Goal: Task Accomplishment & Management: Complete application form

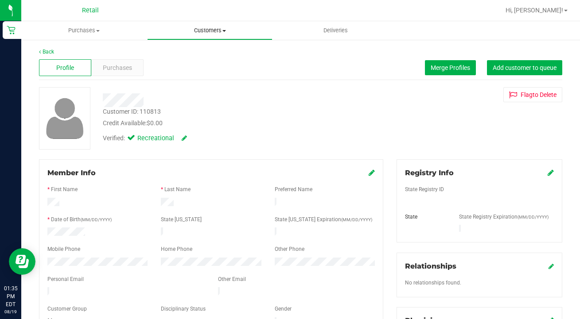
click at [208, 30] on span "Customers" at bounding box center [210, 31] width 125 height 8
click at [205, 51] on span "All customers" at bounding box center [179, 54] width 64 height 8
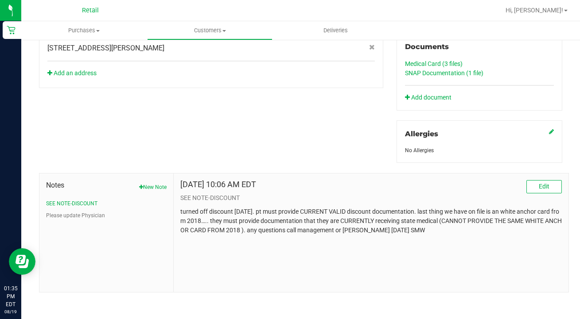
click at [429, 70] on link "SNAP Documentation (1 file)" at bounding box center [444, 73] width 78 height 7
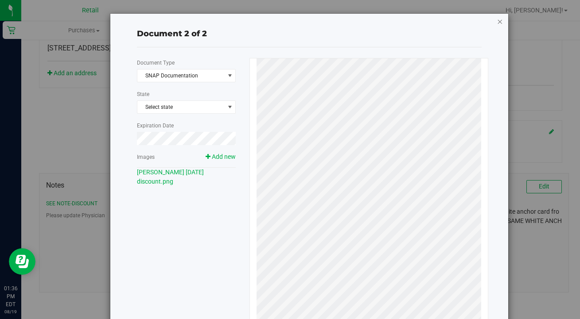
click at [502, 22] on icon "button" at bounding box center [500, 21] width 6 height 11
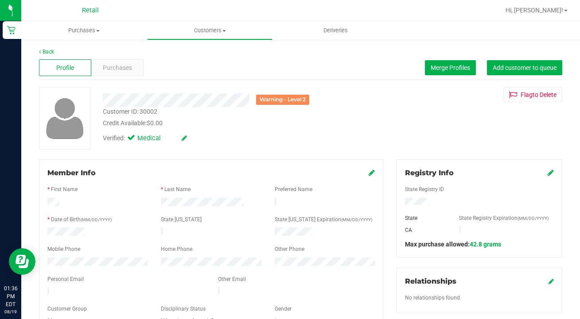
scroll to position [41, 0]
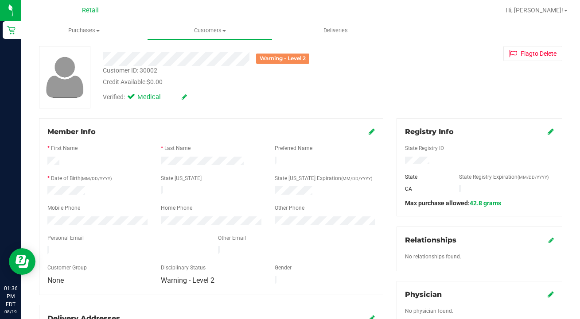
click at [371, 132] on icon at bounding box center [372, 131] width 6 height 7
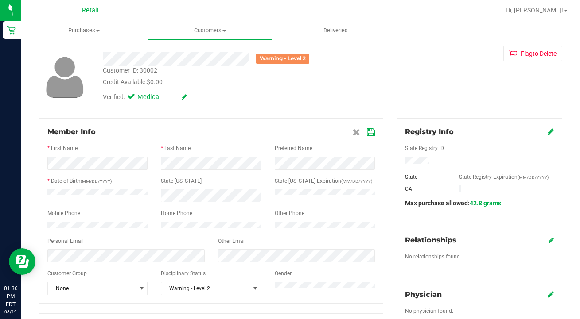
scroll to position [83, 0]
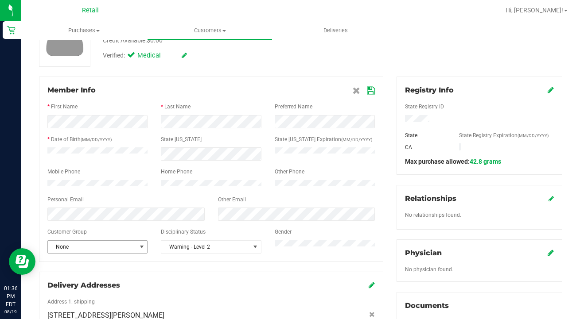
click at [102, 251] on span "None" at bounding box center [92, 247] width 88 height 12
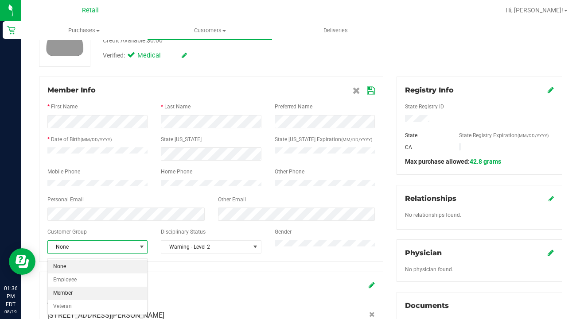
click at [95, 288] on li "Member" at bounding box center [97, 293] width 99 height 13
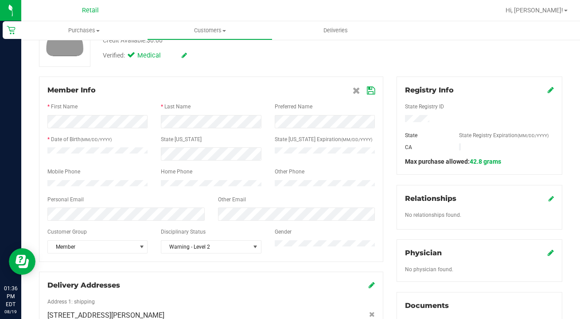
click at [371, 90] on icon at bounding box center [371, 90] width 8 height 7
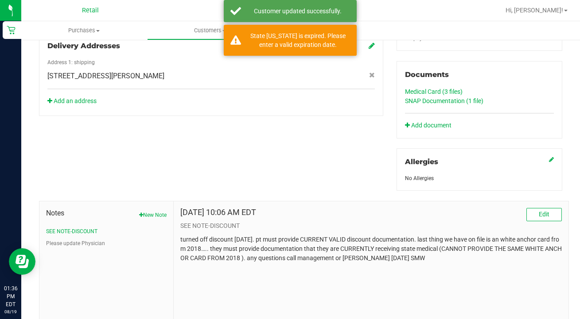
scroll to position [315, 0]
click at [543, 212] on span "Edit" at bounding box center [544, 213] width 11 height 7
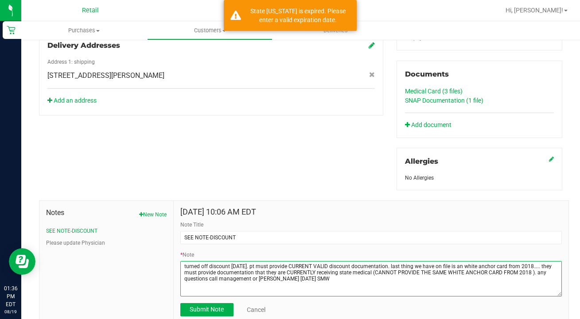
click at [343, 283] on textarea "* Note" at bounding box center [371, 278] width 382 height 35
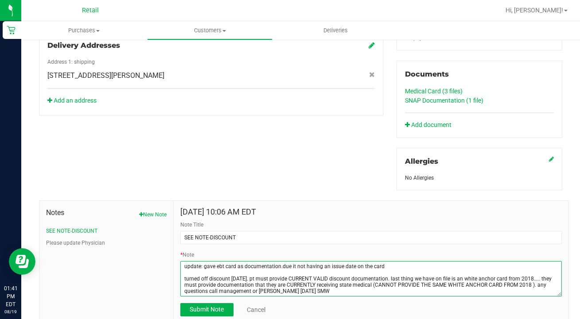
click at [281, 266] on textarea "* Note" at bounding box center [371, 278] width 382 height 35
click at [397, 270] on textarea "* Note" at bounding box center [371, 278] width 382 height 35
click at [397, 266] on textarea "* Note" at bounding box center [371, 278] width 382 height 35
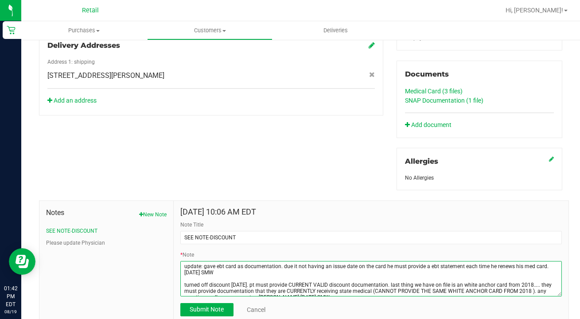
click at [206, 267] on textarea "* Note" at bounding box center [371, 278] width 382 height 35
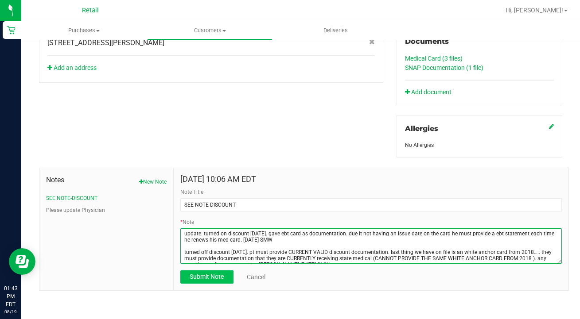
type textarea "update: turned on discount [DATE]. gave ebt card as documentation. due it not h…"
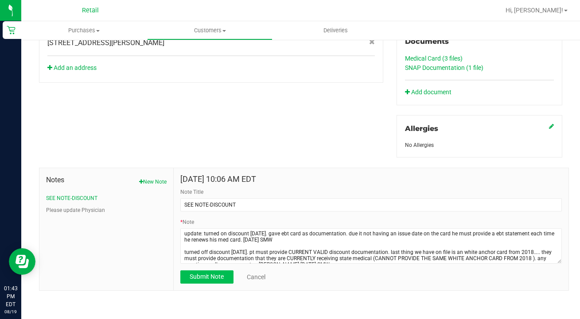
click at [226, 273] on button "Submit Note" at bounding box center [206, 277] width 53 height 13
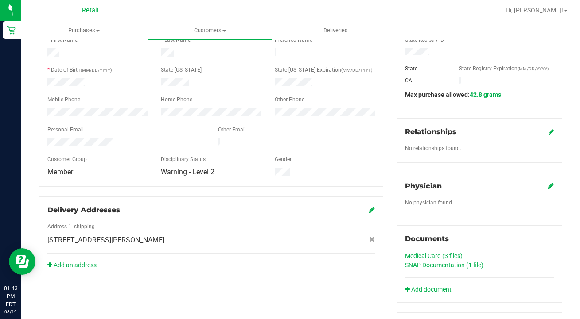
scroll to position [154, 0]
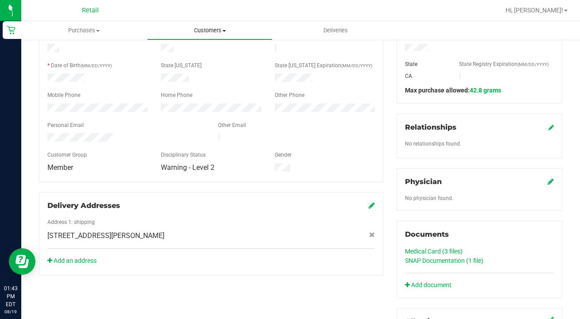
click at [208, 31] on span "Customers" at bounding box center [210, 31] width 125 height 8
click at [197, 56] on span "All customers" at bounding box center [179, 54] width 64 height 8
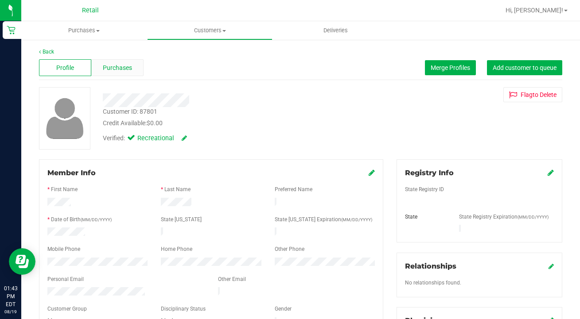
click at [119, 72] on span "Purchases" at bounding box center [117, 67] width 29 height 9
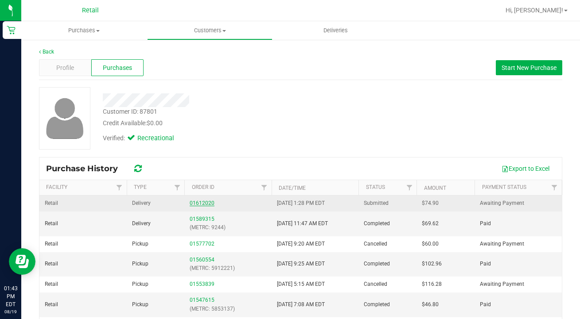
click at [199, 202] on link "01612020" at bounding box center [202, 203] width 25 height 6
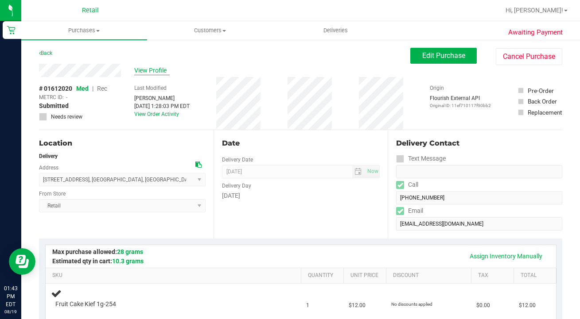
click at [158, 70] on span "View Profile" at bounding box center [151, 70] width 35 height 9
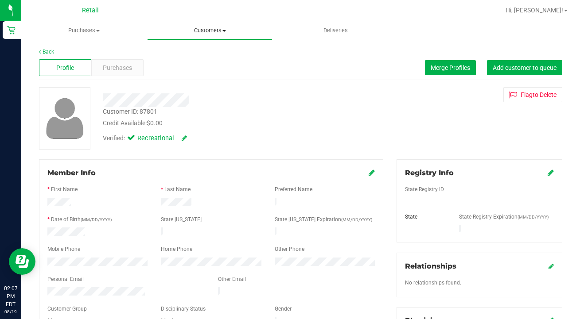
click at [214, 32] on span "Customers" at bounding box center [210, 31] width 125 height 8
click at [205, 52] on span "All customers" at bounding box center [179, 54] width 64 height 8
click at [90, 21] on nav "Retail Hi, [PERSON_NAME]!" at bounding box center [300, 10] width 559 height 21
click at [89, 36] on uib-tab-heading "Purchases Summary of purchases Fulfillment All purchases" at bounding box center [84, 30] width 126 height 19
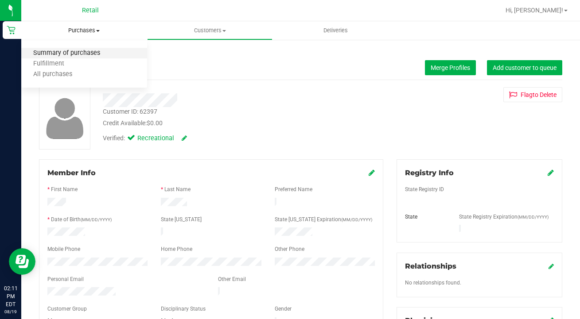
click at [87, 54] on span "Summary of purchases" at bounding box center [66, 54] width 91 height 8
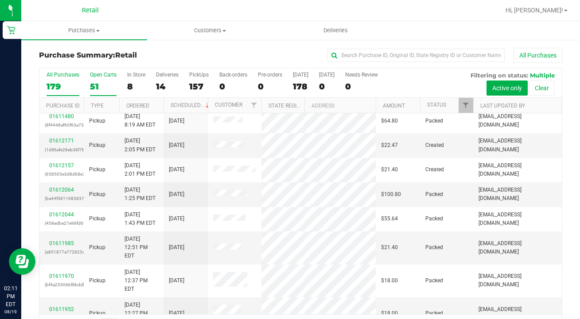
click at [94, 87] on div "51" at bounding box center [103, 87] width 27 height 10
click at [0, 0] on input "Open Carts 51" at bounding box center [0, 0] width 0 height 0
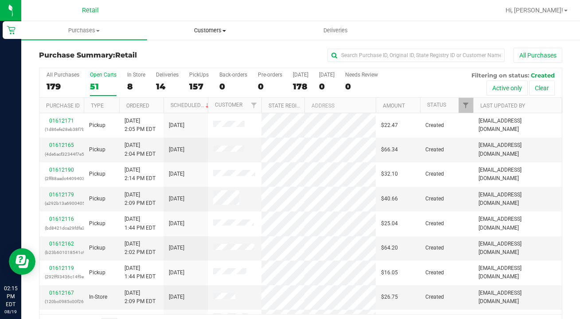
click at [206, 26] on uib-tab-heading "Customers All customers Add a new customer All physicians" at bounding box center [210, 31] width 125 height 18
click at [198, 51] on span "All customers" at bounding box center [179, 54] width 64 height 8
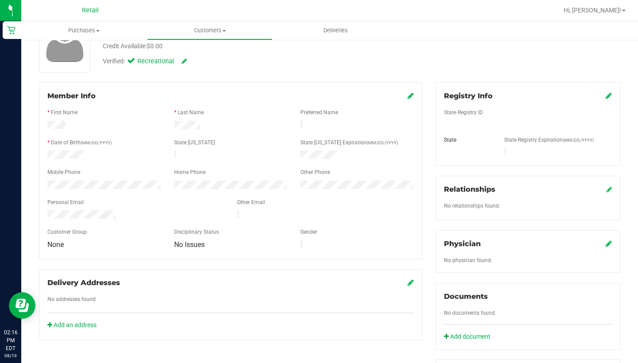
scroll to position [78, 0]
click at [408, 95] on icon at bounding box center [411, 95] width 6 height 7
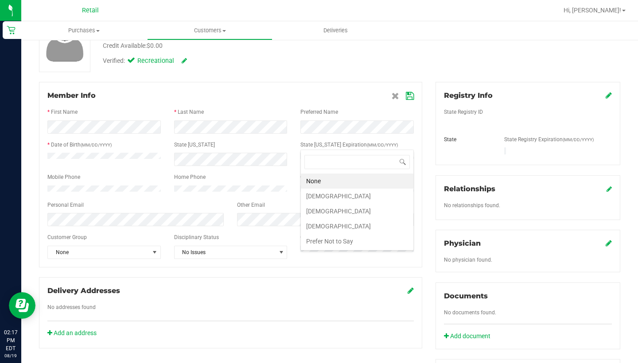
click at [339, 217] on li "[DEMOGRAPHIC_DATA]" at bounding box center [357, 211] width 113 height 15
click at [411, 102] on div at bounding box center [230, 104] width 366 height 7
click at [413, 94] on icon at bounding box center [410, 96] width 8 height 7
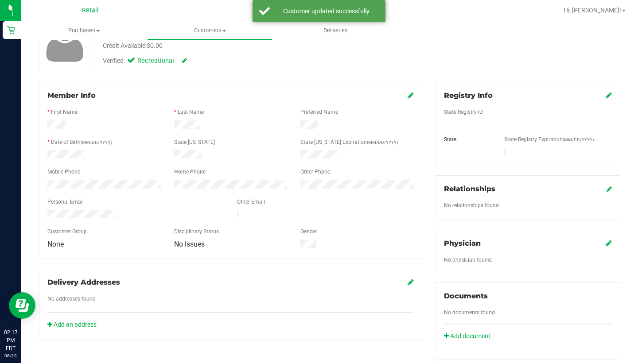
click at [580, 94] on icon at bounding box center [609, 95] width 6 height 7
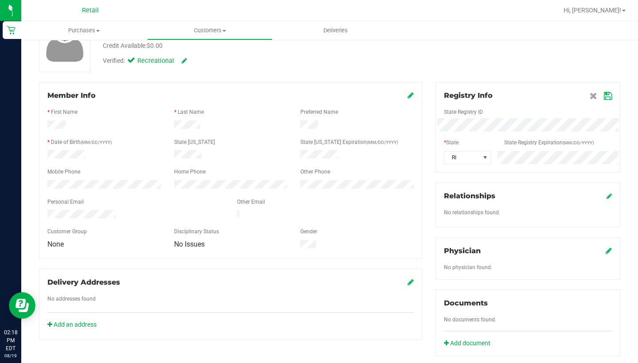
click at [580, 94] on icon at bounding box center [608, 96] width 8 height 7
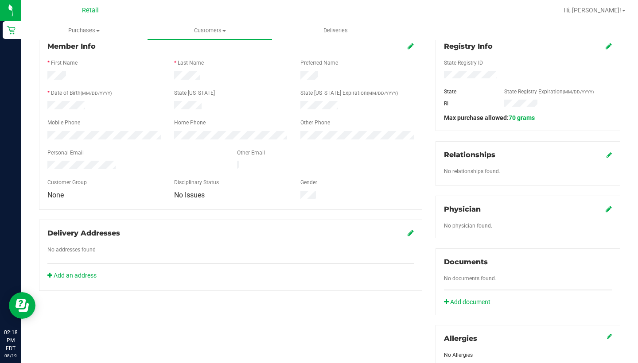
scroll to position [103, 0]
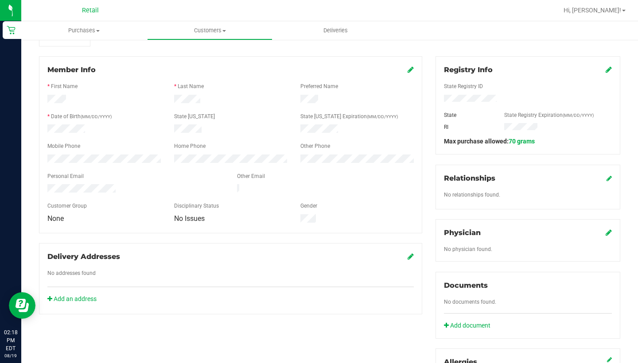
click at [412, 69] on icon at bounding box center [411, 69] width 6 height 7
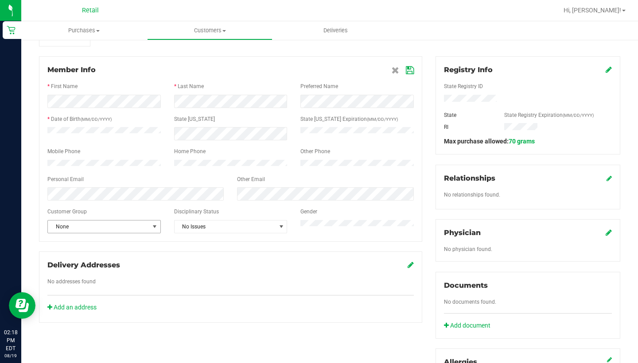
click at [124, 230] on span "None" at bounding box center [98, 227] width 101 height 12
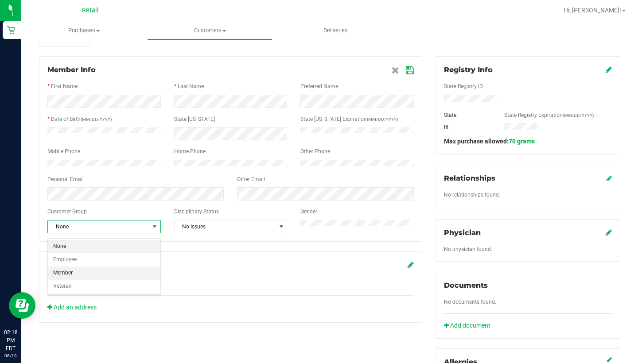
click at [119, 271] on li "Member" at bounding box center [104, 273] width 113 height 13
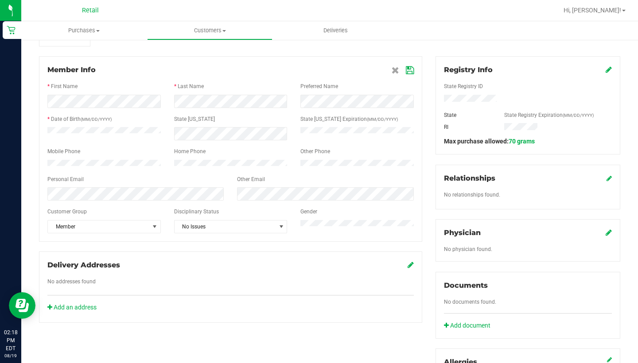
click at [411, 71] on icon at bounding box center [410, 70] width 8 height 7
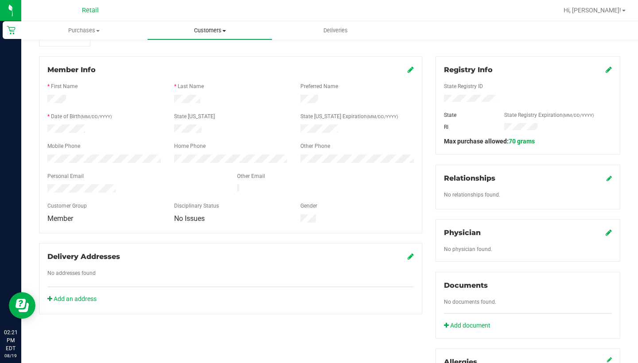
click at [217, 32] on span "Customers" at bounding box center [210, 31] width 125 height 8
click at [209, 52] on span "All customers" at bounding box center [179, 54] width 64 height 8
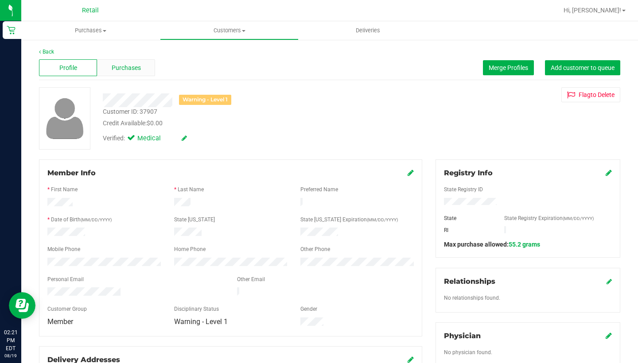
click at [134, 70] on span "Purchases" at bounding box center [126, 67] width 29 height 9
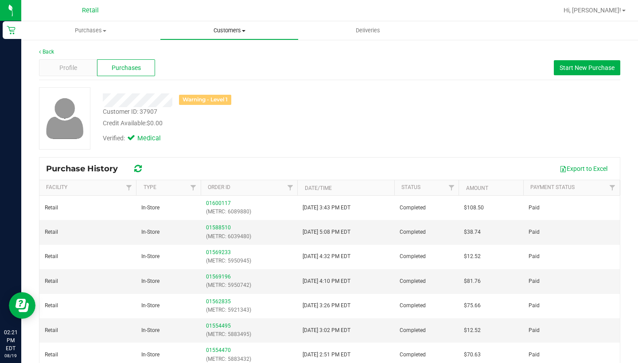
click at [234, 31] on span "Customers" at bounding box center [229, 31] width 138 height 8
click at [234, 53] on li "All customers" at bounding box center [229, 53] width 139 height 11
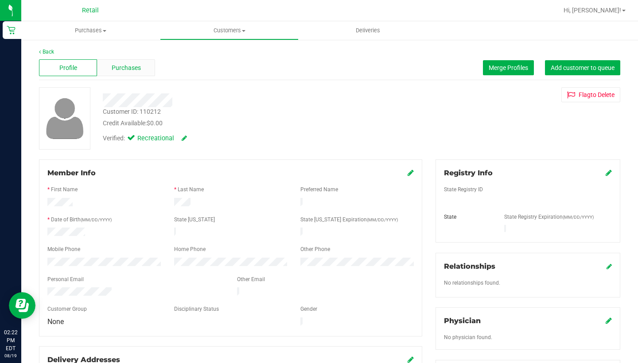
click at [135, 69] on span "Purchases" at bounding box center [126, 67] width 29 height 9
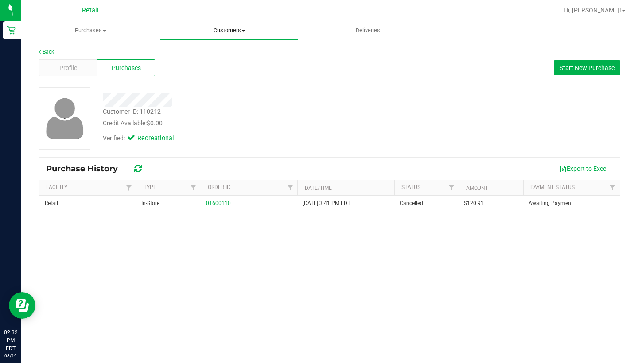
click at [226, 33] on span "Customers" at bounding box center [229, 31] width 138 height 8
click at [226, 51] on li "All customers" at bounding box center [229, 53] width 139 height 11
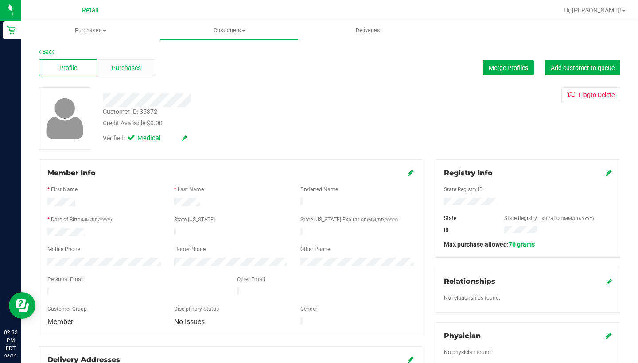
click at [130, 67] on span "Purchases" at bounding box center [126, 67] width 29 height 9
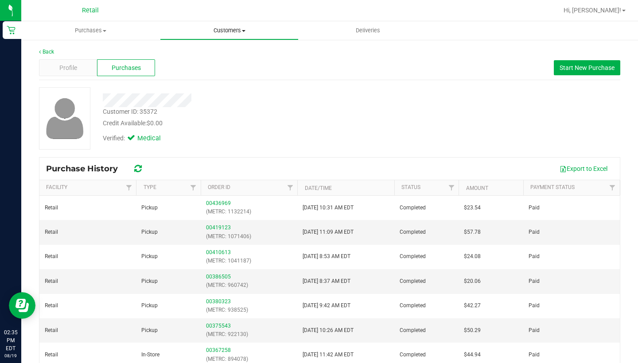
click at [226, 27] on span "Customers" at bounding box center [229, 31] width 138 height 8
click at [220, 57] on li "All customers" at bounding box center [229, 53] width 139 height 11
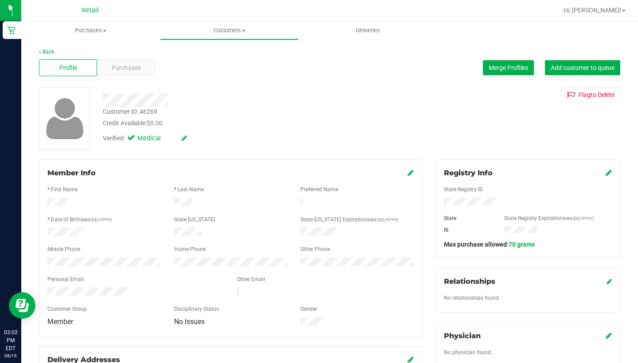
click at [580, 173] on icon at bounding box center [609, 172] width 6 height 7
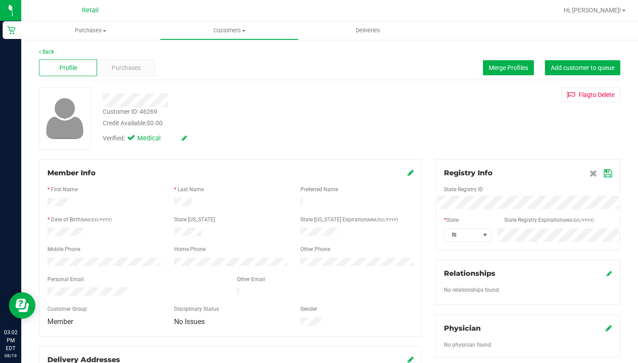
click at [580, 174] on icon at bounding box center [608, 173] width 8 height 7
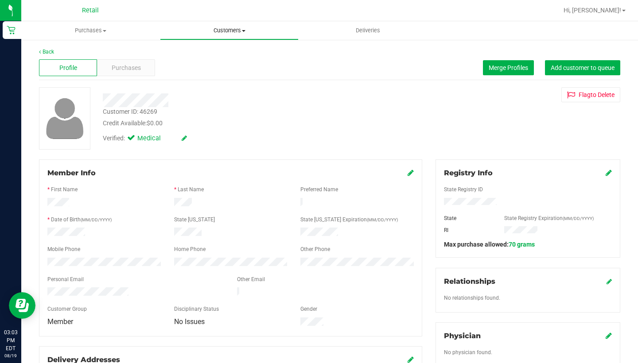
click at [229, 31] on span "Customers" at bounding box center [229, 31] width 138 height 8
click at [226, 51] on li "All customers" at bounding box center [229, 53] width 139 height 11
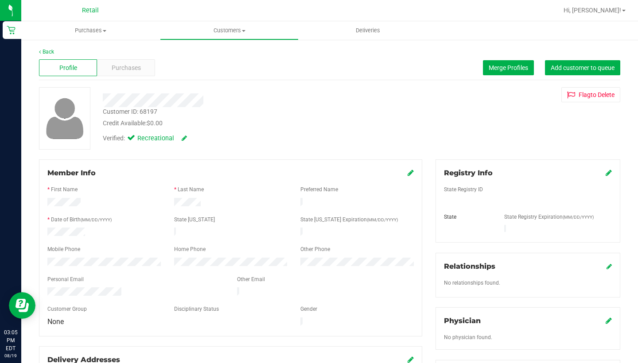
click at [409, 175] on icon at bounding box center [411, 172] width 6 height 7
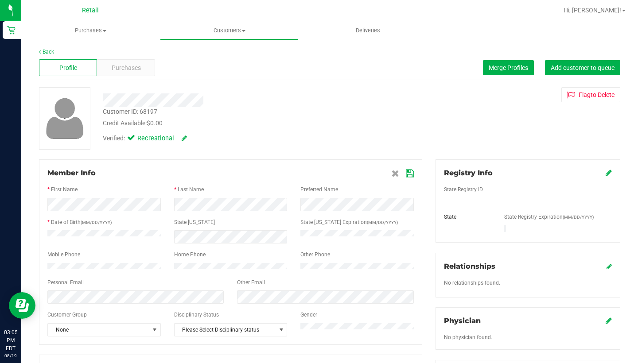
click at [410, 172] on icon at bounding box center [410, 173] width 8 height 7
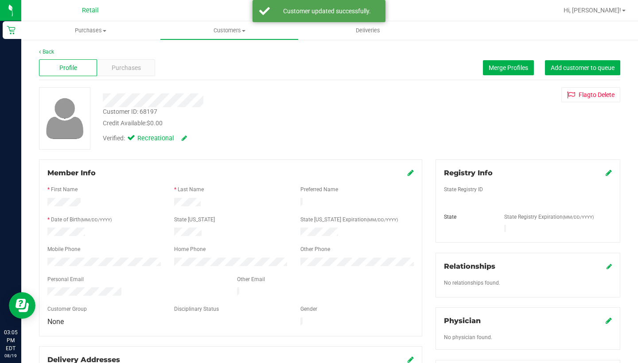
click at [580, 172] on icon at bounding box center [609, 172] width 6 height 7
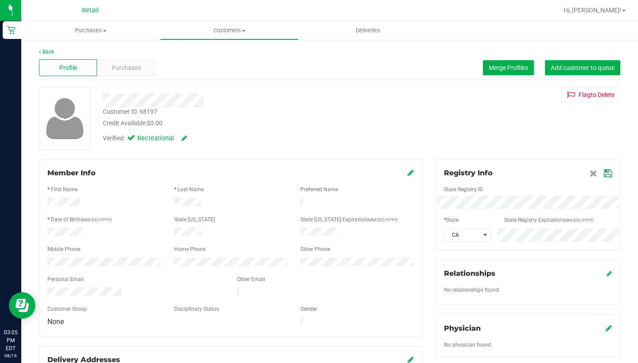
click at [580, 175] on icon at bounding box center [608, 173] width 8 height 7
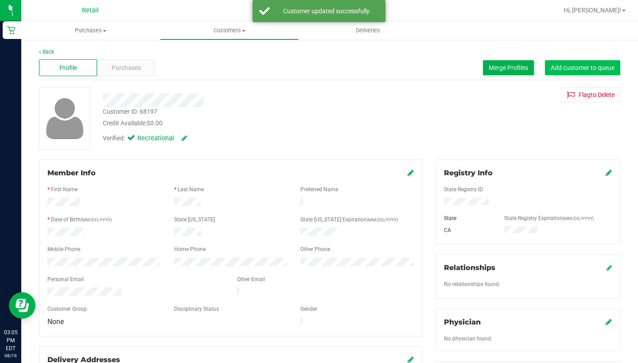
click at [580, 70] on span "Add customer to queue" at bounding box center [583, 67] width 64 height 7
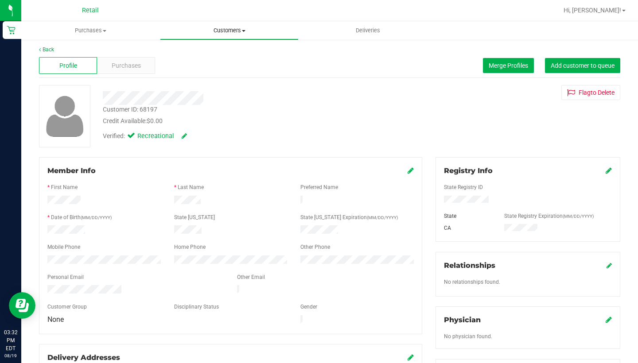
click at [223, 31] on span "Customers" at bounding box center [229, 31] width 138 height 8
click at [221, 48] on li "All customers" at bounding box center [229, 53] width 139 height 11
